Goal: Transaction & Acquisition: Purchase product/service

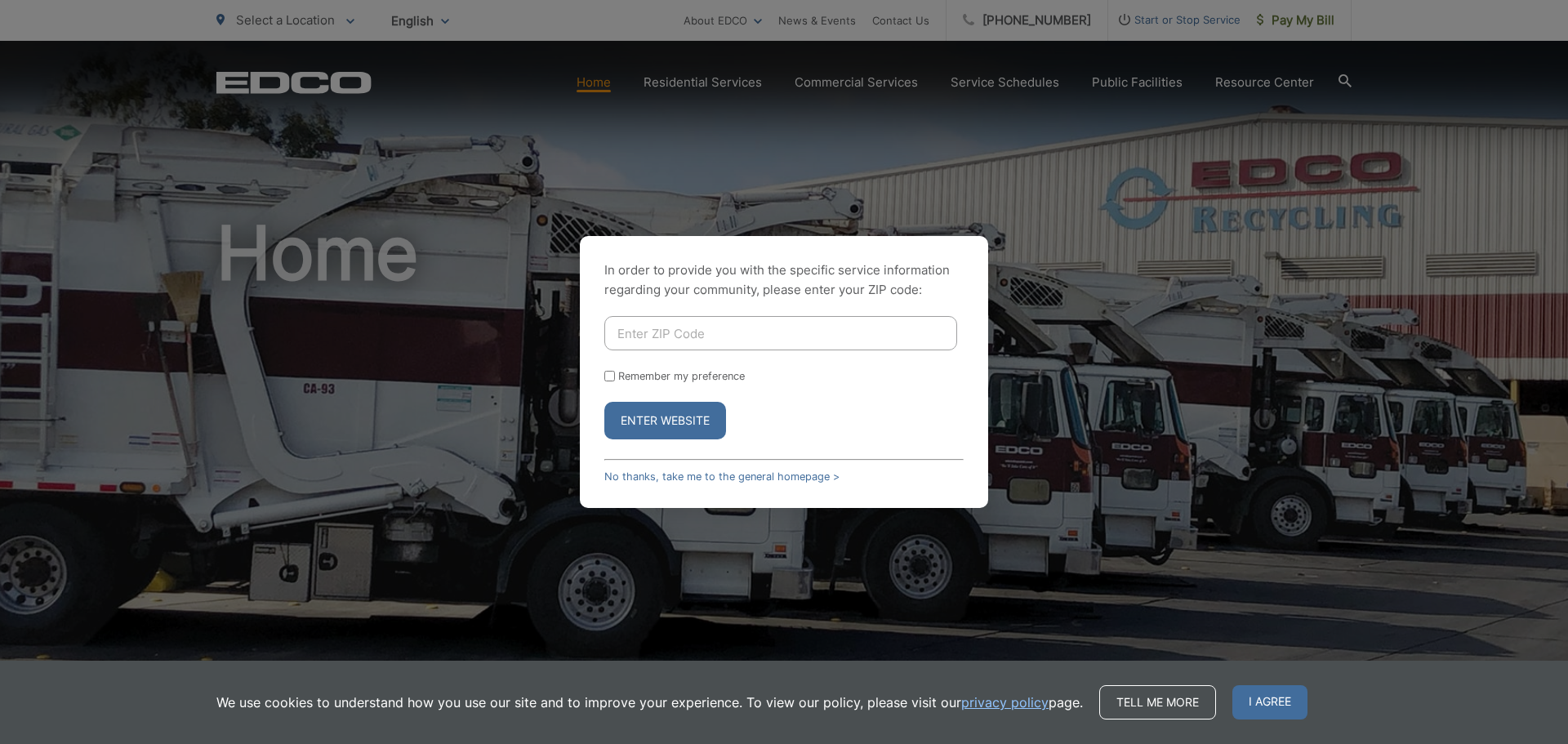
click at [621, 343] on input "Enter ZIP Code" at bounding box center [780, 333] width 353 height 34
type input "92028"
click at [642, 419] on button "Enter Website" at bounding box center [665, 420] width 122 height 37
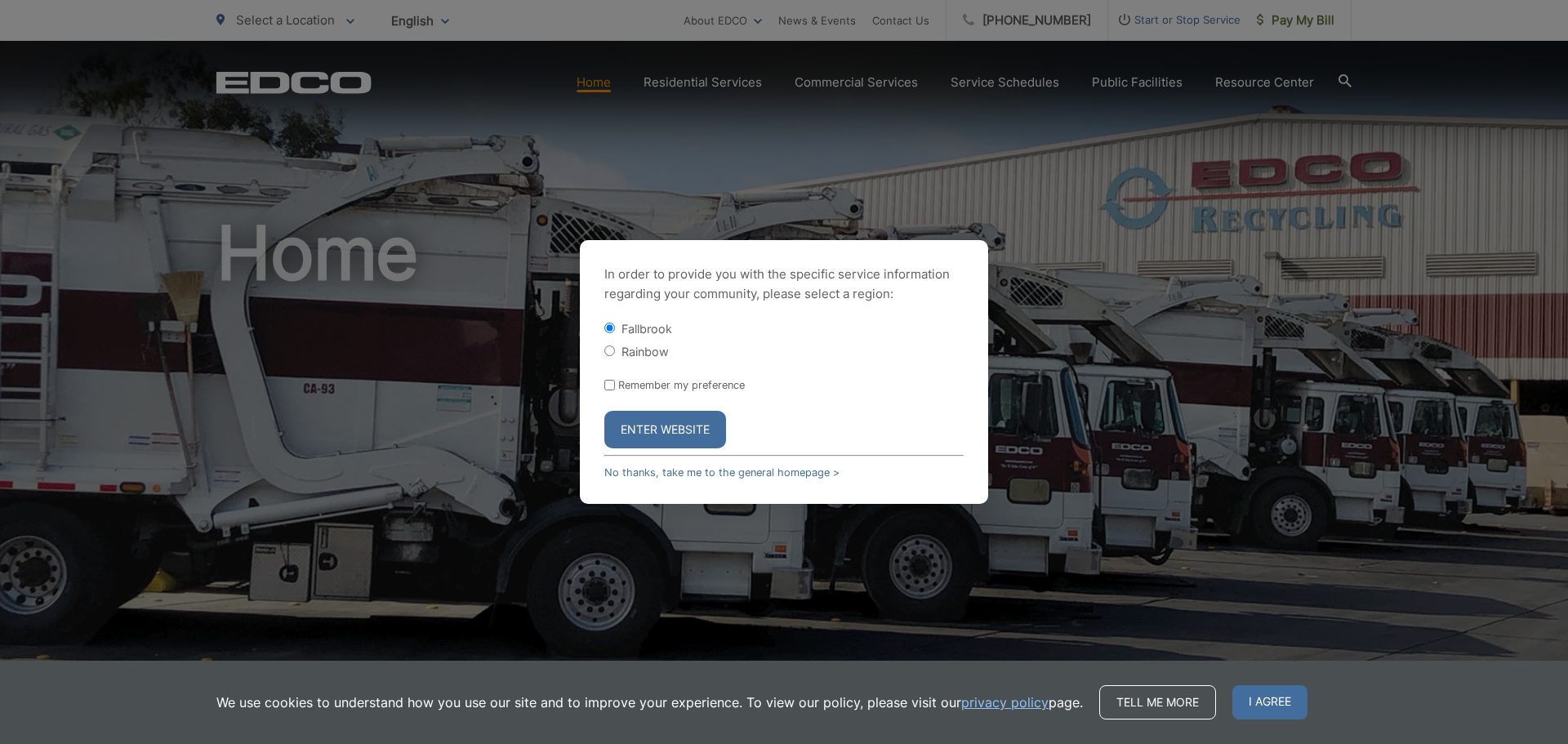
click at [663, 429] on button "Enter Website" at bounding box center [665, 429] width 122 height 37
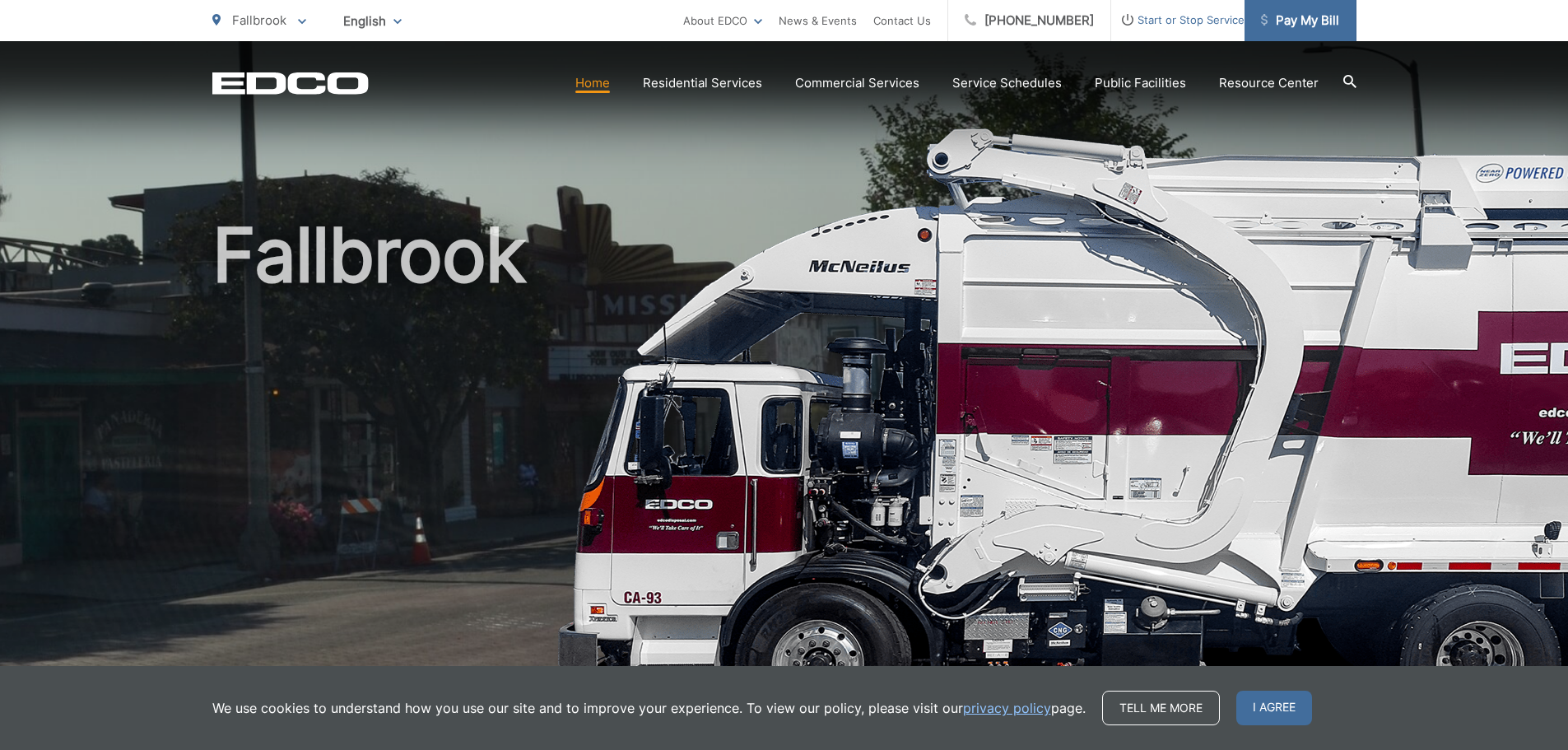
click at [1311, 27] on span "Pay My Bill" at bounding box center [1300, 20] width 78 height 19
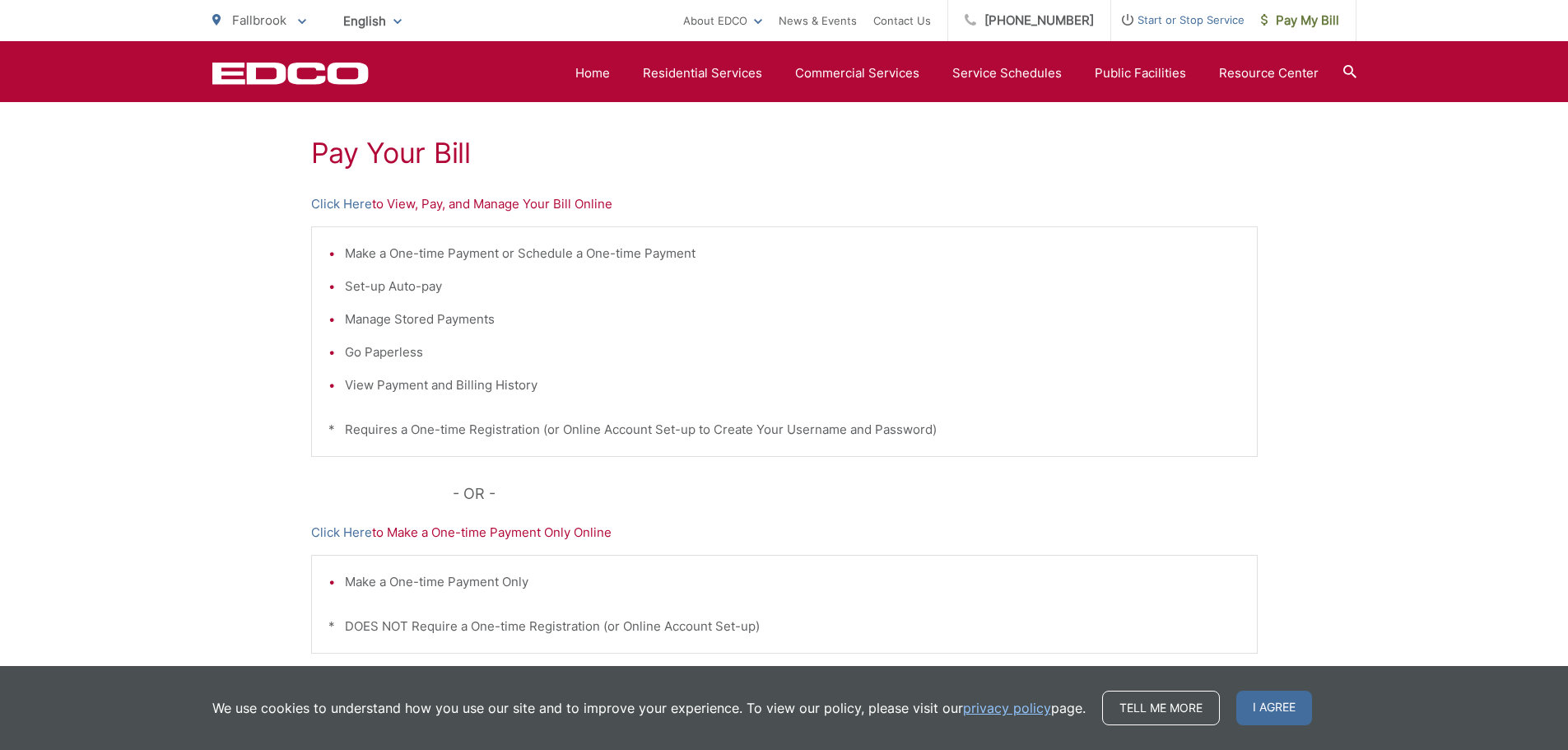
scroll to position [164, 0]
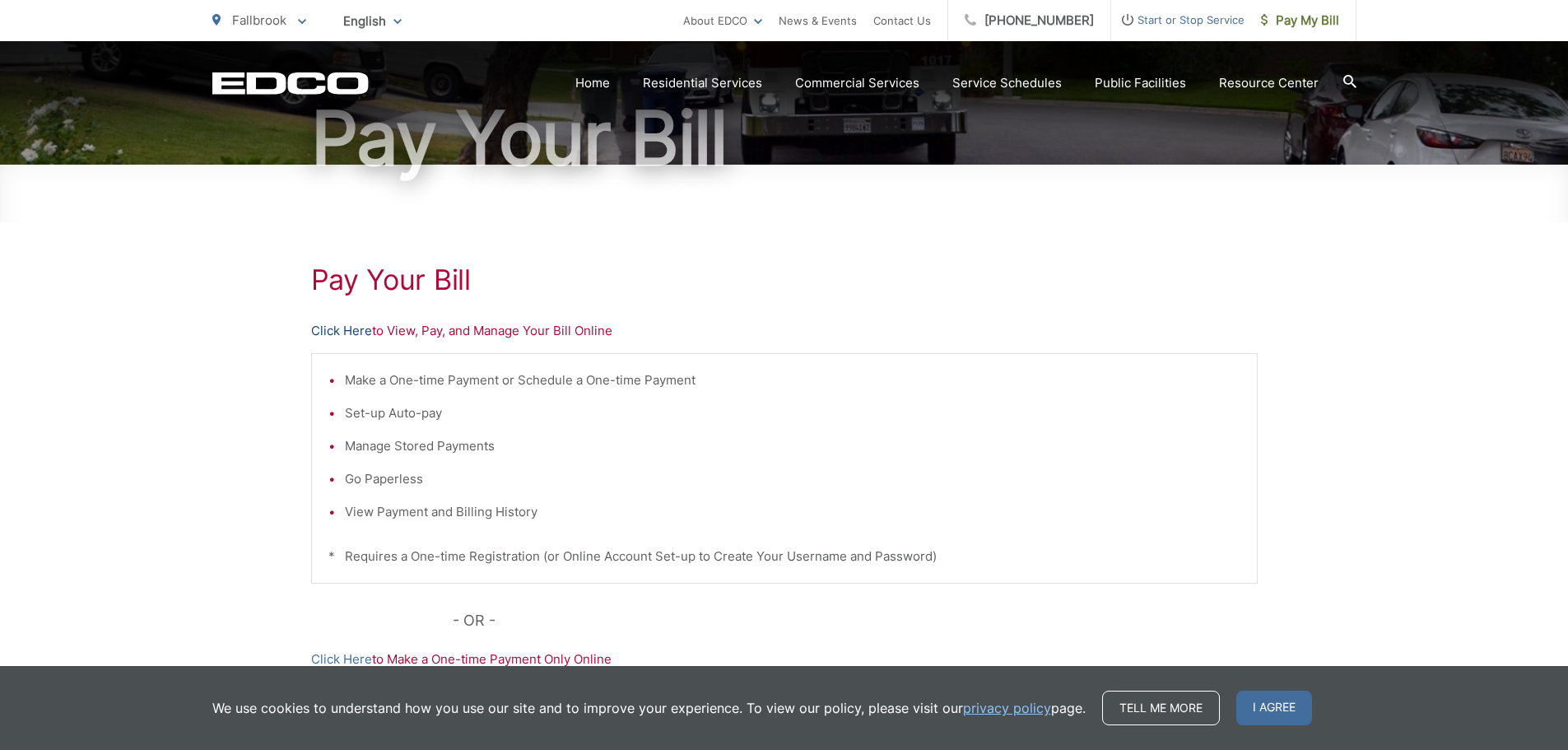
click at [329, 329] on link "Click Here" at bounding box center [341, 330] width 61 height 19
